Goal: Information Seeking & Learning: Learn about a topic

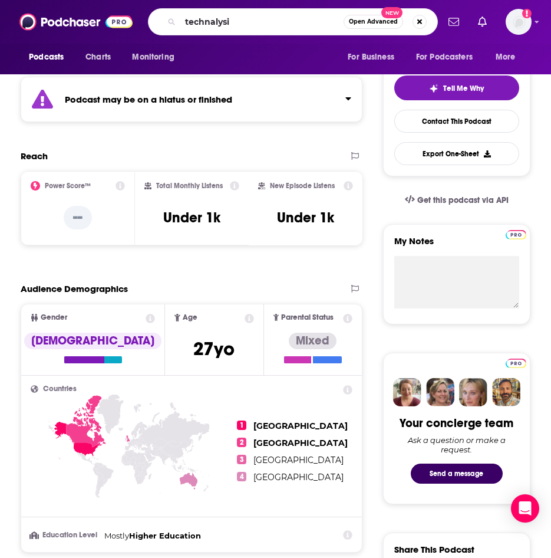
type input "technalysis"
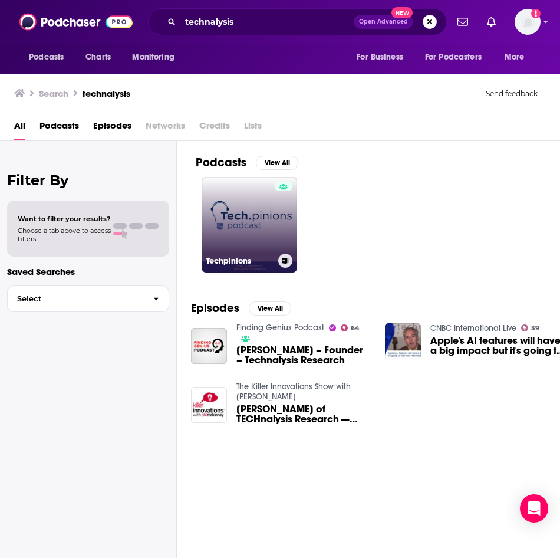
click at [294, 230] on link "Techpinions" at bounding box center [249, 224] width 95 height 95
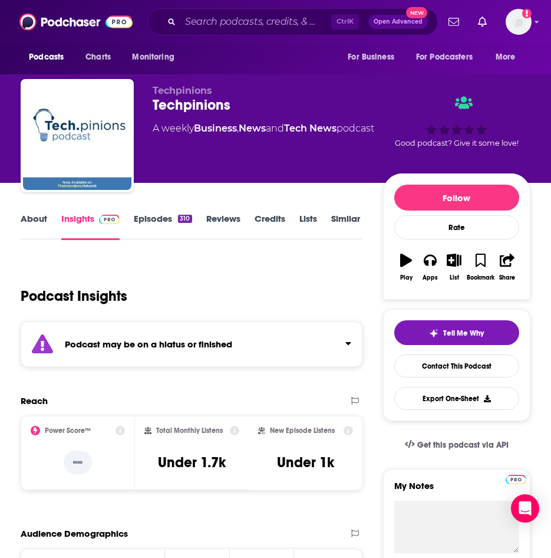
click at [38, 217] on link "About" at bounding box center [34, 226] width 27 height 27
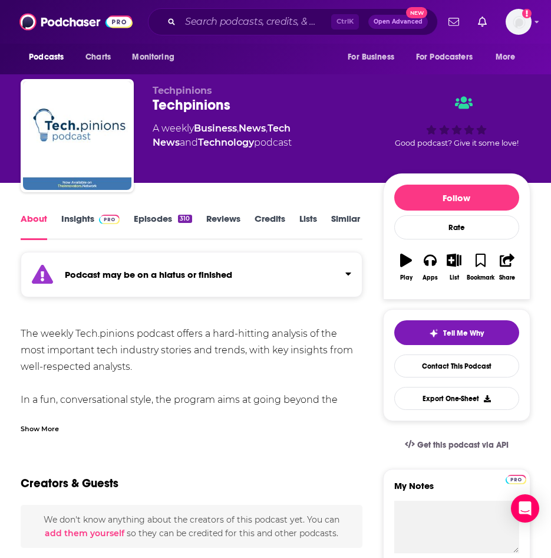
click at [49, 425] on div "Show More" at bounding box center [40, 427] width 38 height 11
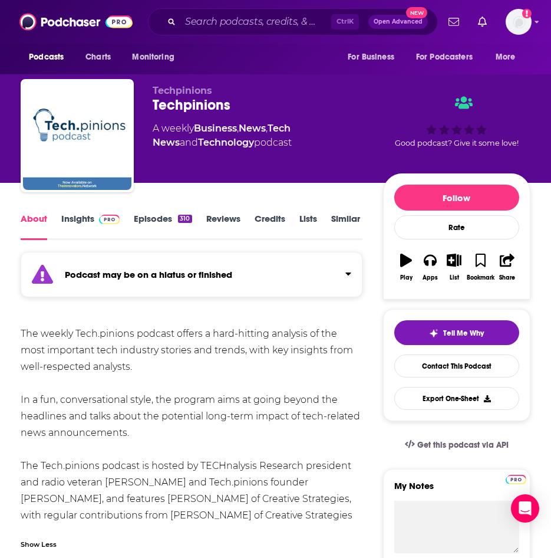
click at [81, 220] on link "Insights" at bounding box center [90, 226] width 58 height 27
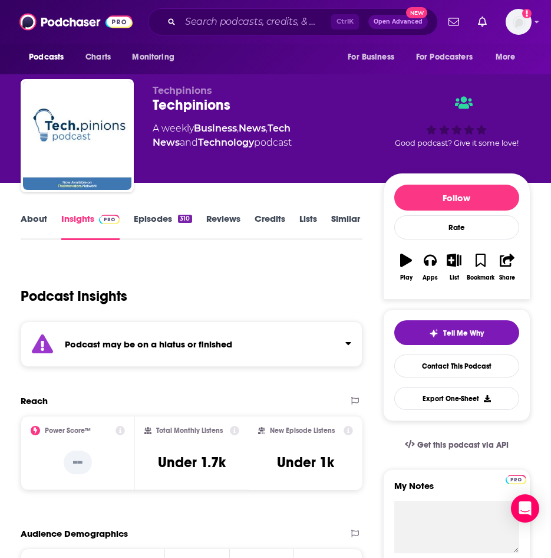
scroll to position [158, 0]
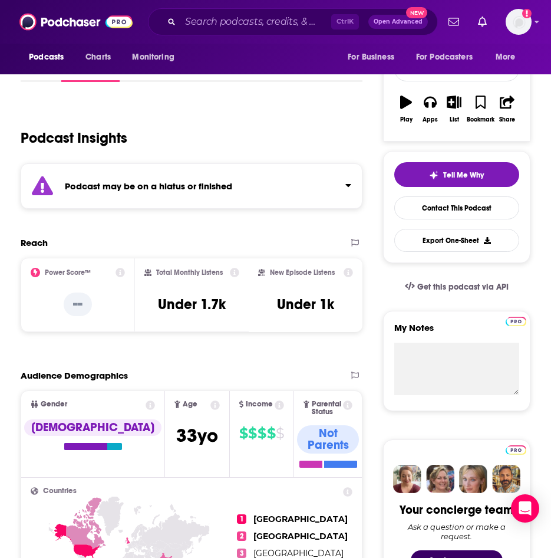
click at [280, 32] on div "Ctrl K Open Advanced New" at bounding box center [293, 21] width 290 height 27
click at [243, 21] on input "Search podcasts, credits, & more..." at bounding box center [255, 21] width 151 height 19
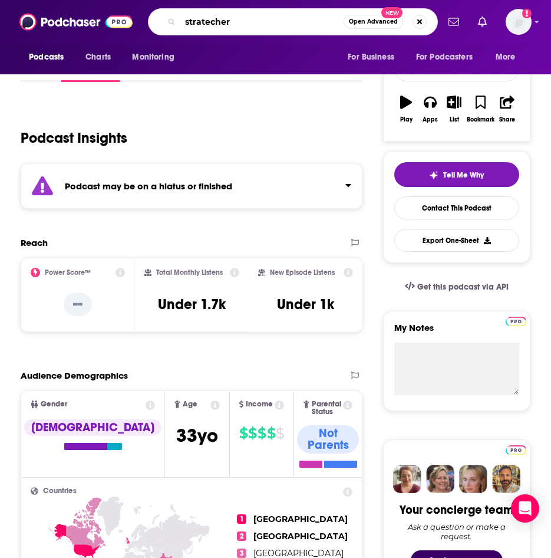
type input "stratechery"
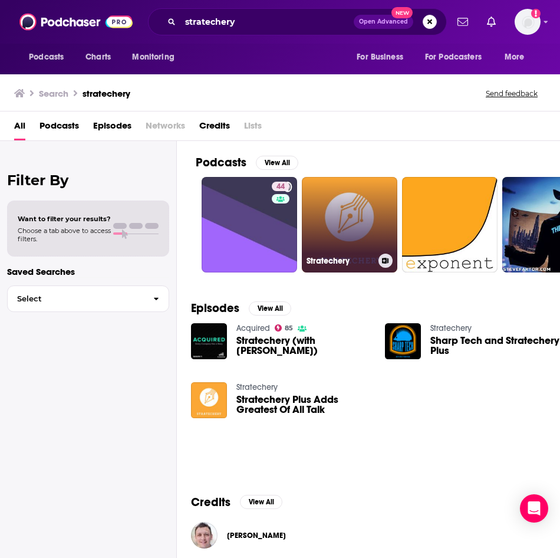
click at [340, 202] on link "Stratechery" at bounding box center [349, 224] width 95 height 95
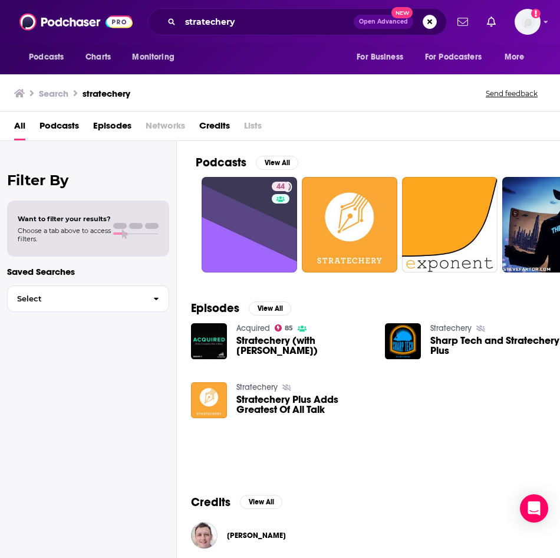
click at [272, 351] on span "Stratechery (with [PERSON_NAME])" at bounding box center [303, 345] width 134 height 20
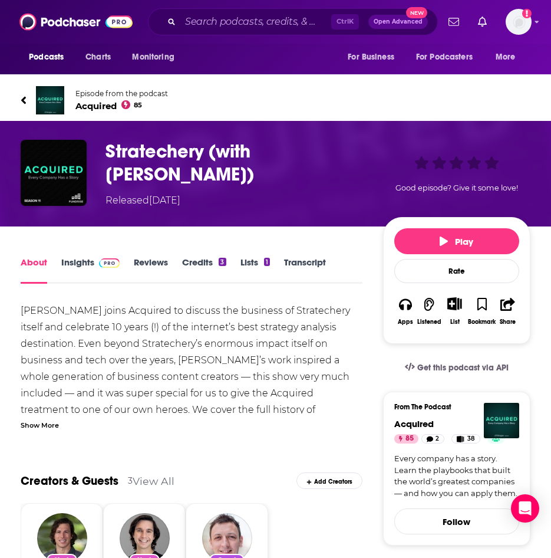
click at [28, 101] on link "Episode from the podcast Acquired 85" at bounding box center [276, 100] width 510 height 28
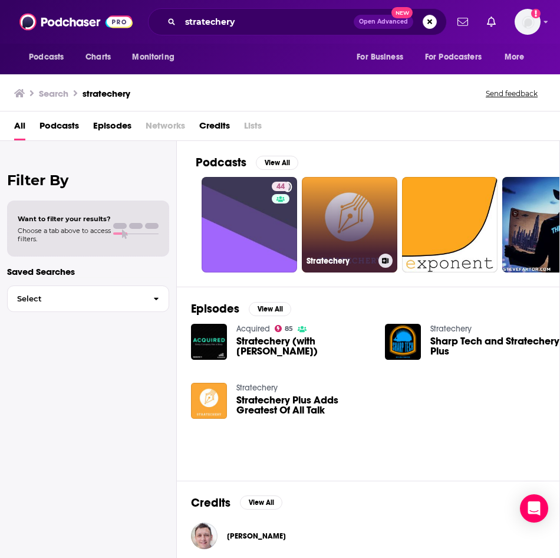
click at [326, 245] on link "Stratechery" at bounding box center [349, 224] width 95 height 95
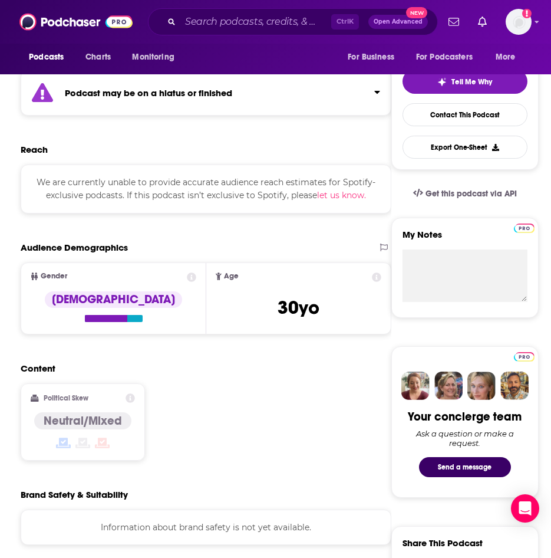
scroll to position [252, 0]
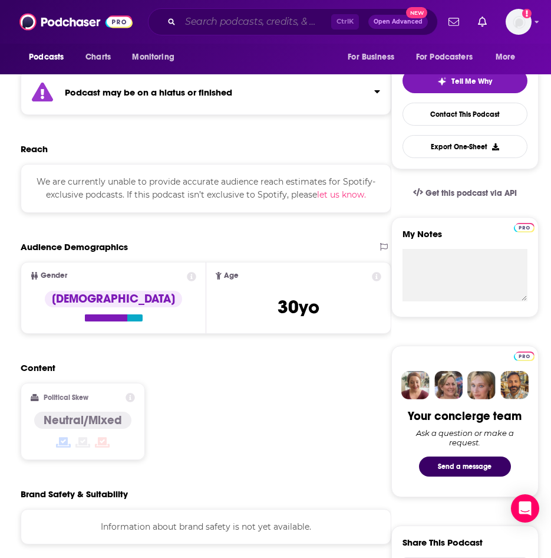
click at [215, 24] on input "Search podcasts, credits, & more..." at bounding box center [255, 21] width 151 height 19
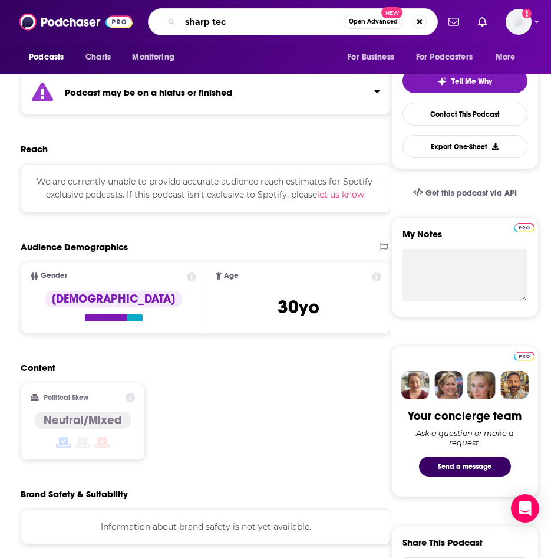
type input "sharp tech"
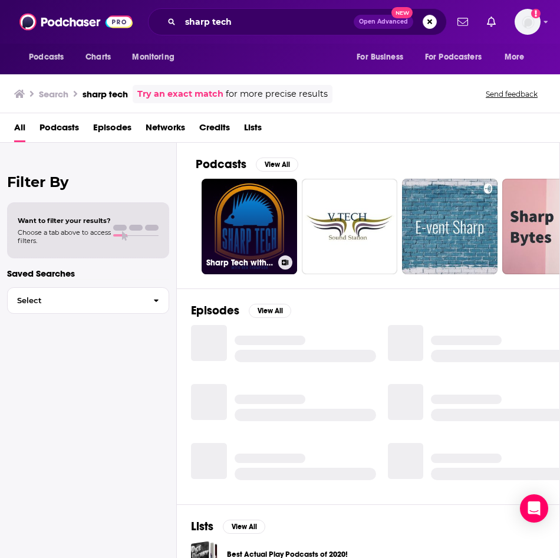
click at [253, 223] on link "Sharp Tech with Ben Thompson" at bounding box center [249, 226] width 95 height 95
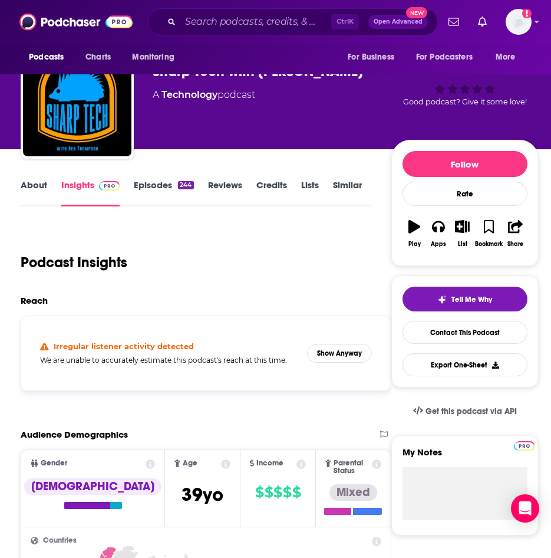
scroll to position [187, 0]
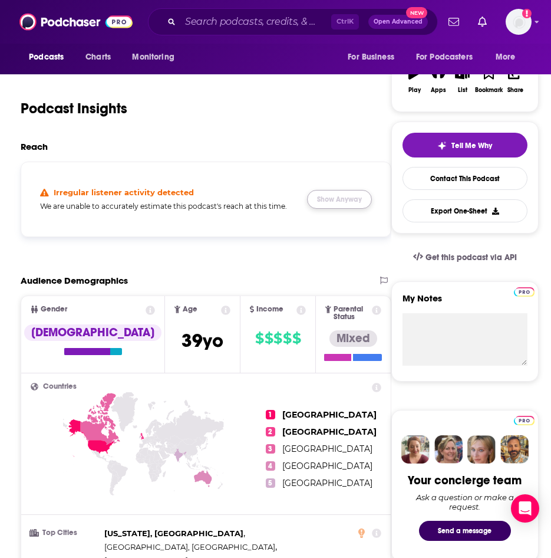
click at [318, 201] on button "Show Anyway" at bounding box center [339, 199] width 65 height 19
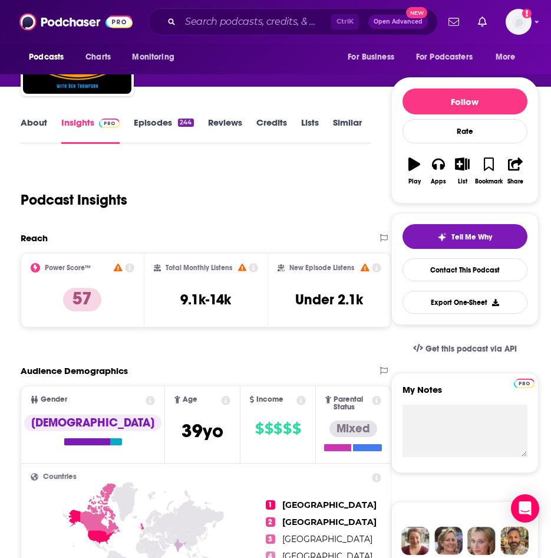
scroll to position [95, 0]
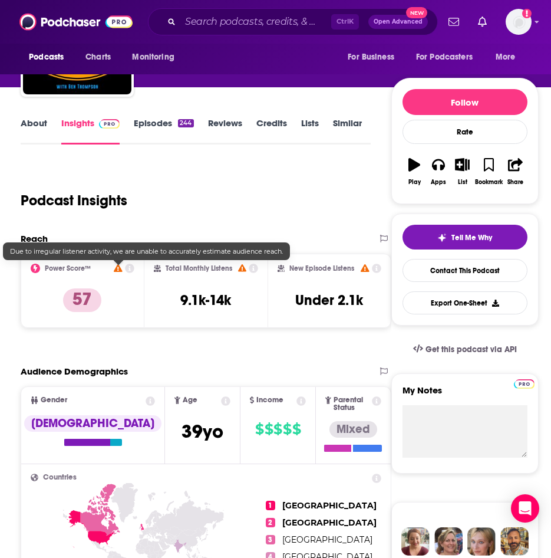
click at [121, 271] on icon at bounding box center [118, 268] width 8 height 8
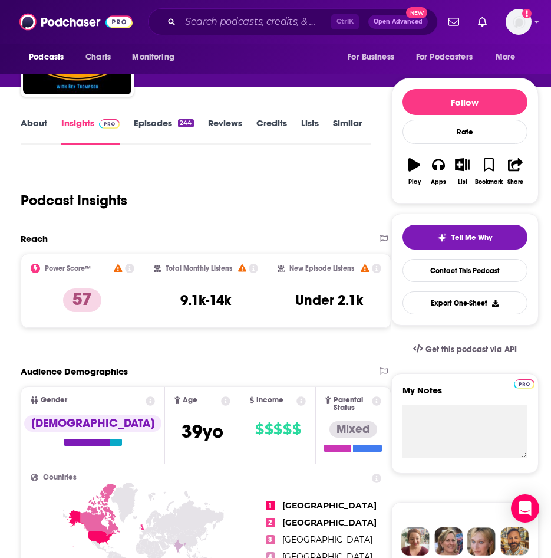
click at [302, 220] on div "Podcast Insights" at bounding box center [191, 193] width 340 height 60
